Goal: Find specific page/section: Find specific page/section

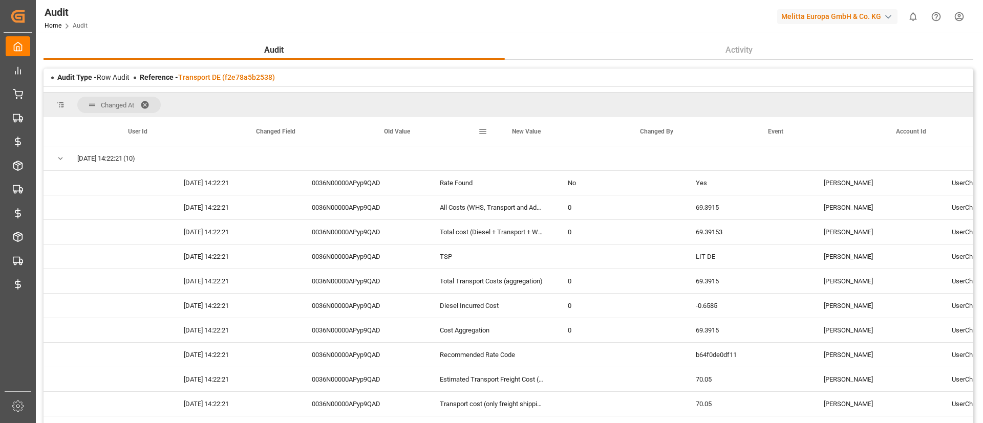
scroll to position [0, 184]
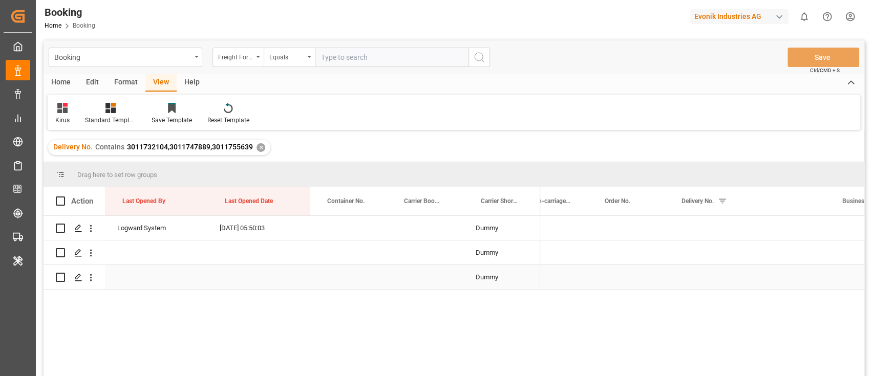
scroll to position [0, 1141]
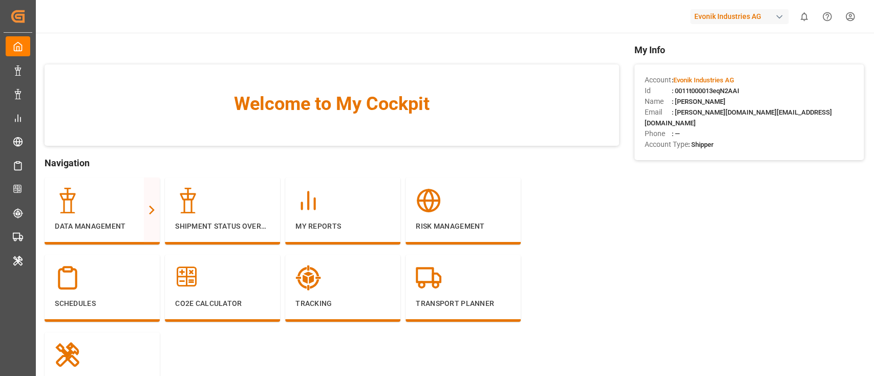
click at [749, 14] on div "Evonik Industries AG" at bounding box center [739, 16] width 98 height 15
click at [749, 14] on html "Created by potrace 1.15, written by [PERSON_NAME] [DATE]-[DATE] Created by potr…" at bounding box center [437, 188] width 874 height 376
click at [724, 23] on div "Evonik Industries AG" at bounding box center [739, 16] width 98 height 15
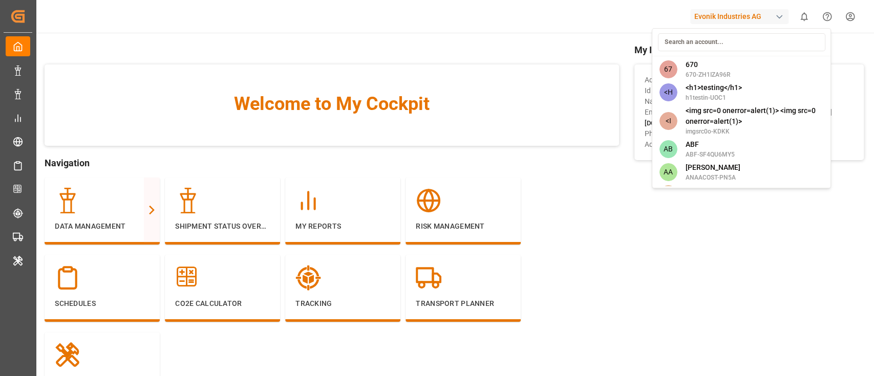
type input "e"
click at [842, 18] on html "Created by potrace 1.15, written by [PERSON_NAME] [DATE]-[DATE] Created by potr…" at bounding box center [437, 188] width 874 height 376
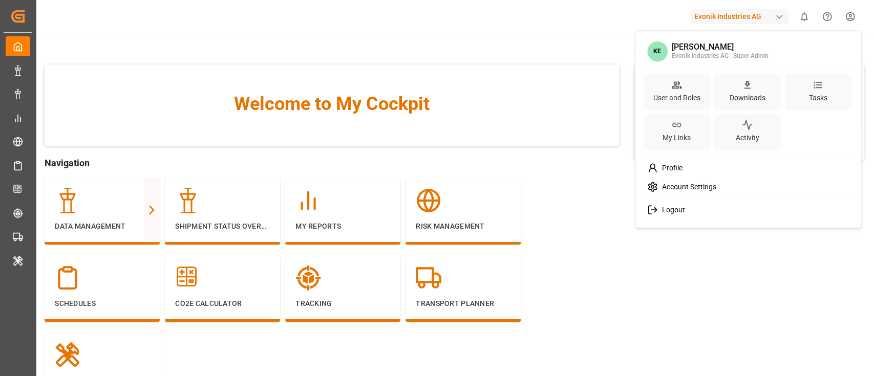
click at [844, 18] on html "Created by potrace 1.15, written by [PERSON_NAME] [DATE]-[DATE] Created by potr…" at bounding box center [437, 188] width 874 height 376
click at [614, 204] on html "Created by potrace 1.15, written by Peter Selinger 2001-2017 Created by potrace…" at bounding box center [437, 188] width 874 height 376
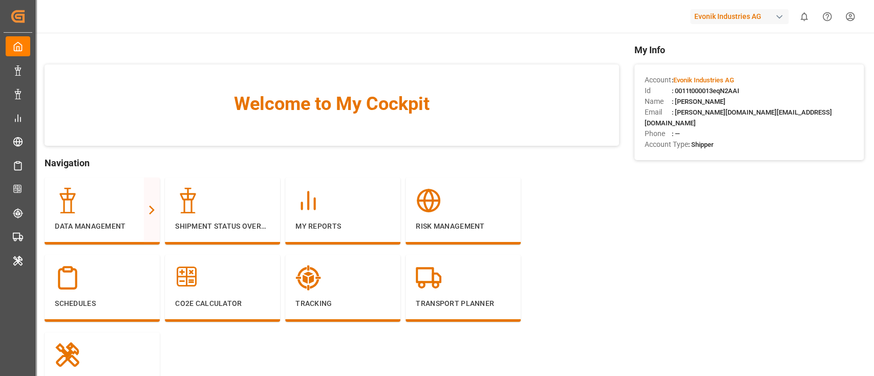
click at [626, 104] on div "Welcome to My Cockpit Navigation Data Management Full View Slim View Shipment S…" at bounding box center [454, 236] width 819 height 387
